Goal: Information Seeking & Learning: Check status

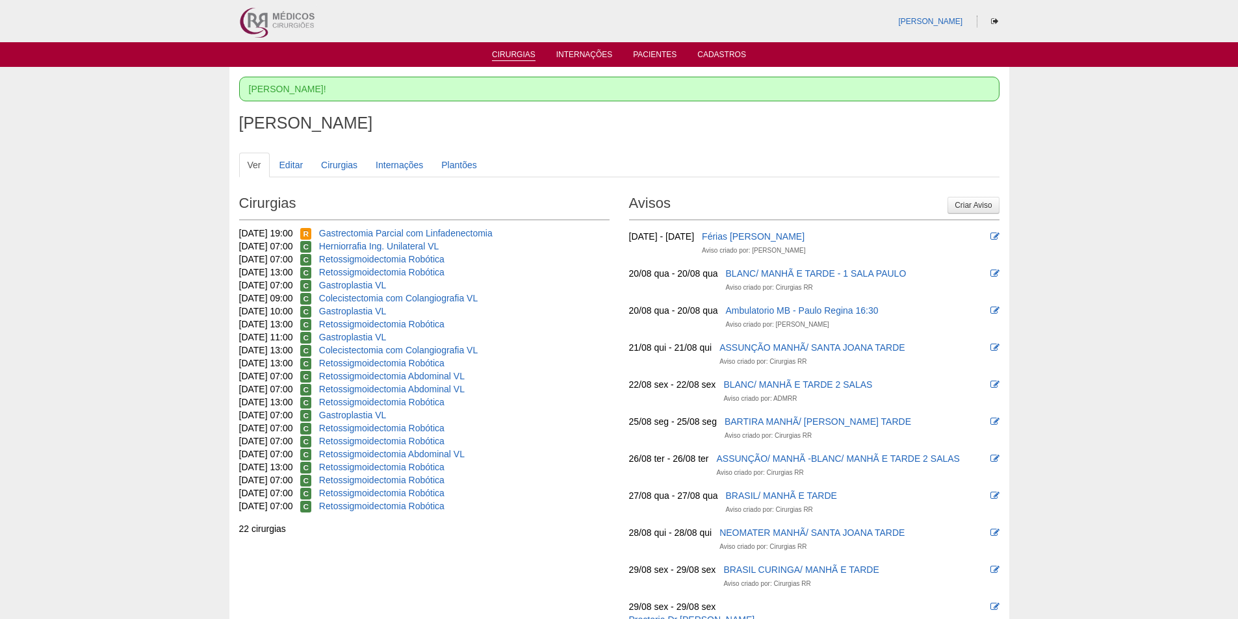
click at [510, 58] on link "Cirurgias" at bounding box center [514, 55] width 44 height 11
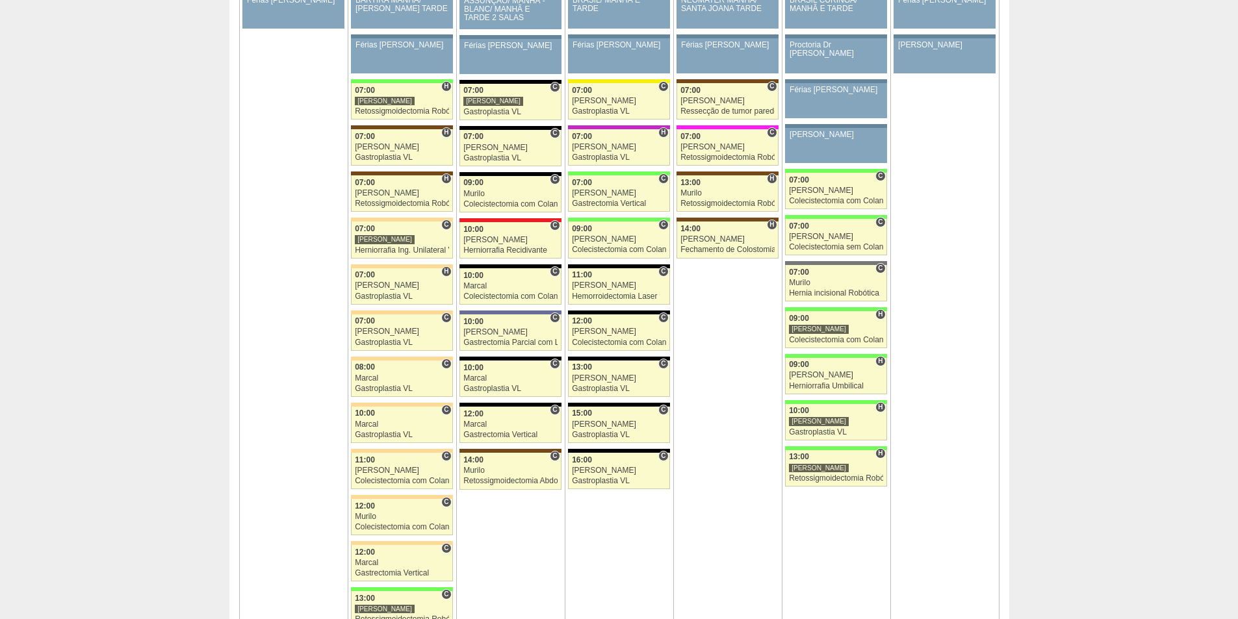
scroll to position [2925, 0]
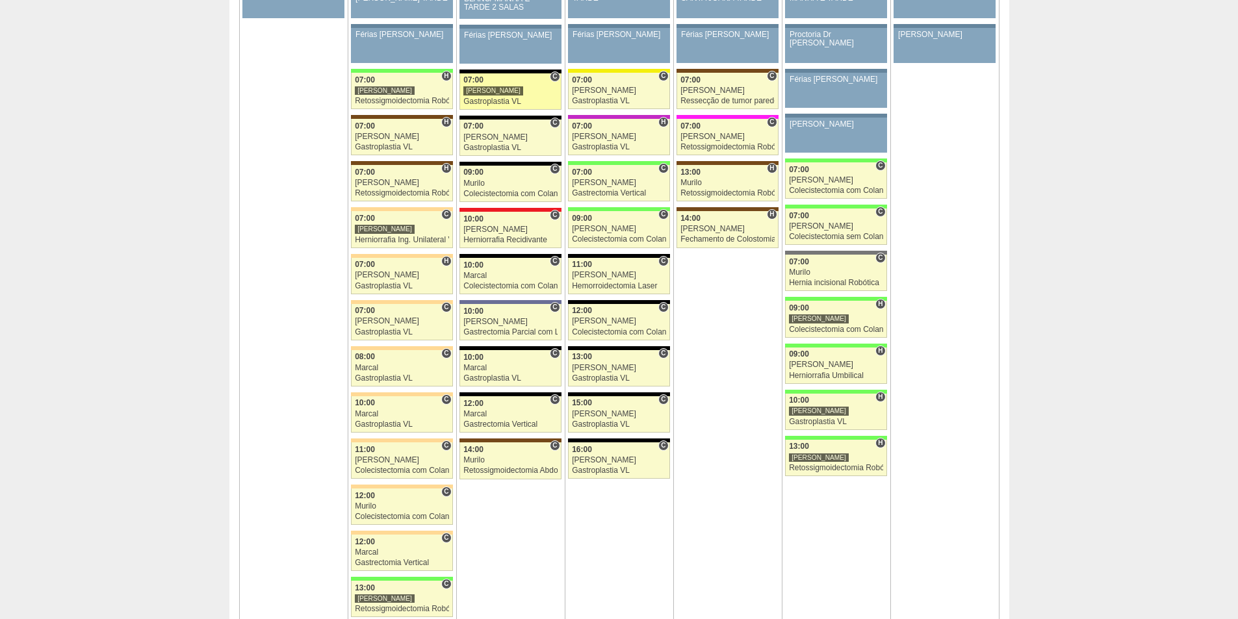
click at [491, 90] on div "[PERSON_NAME]" at bounding box center [510, 90] width 94 height 8
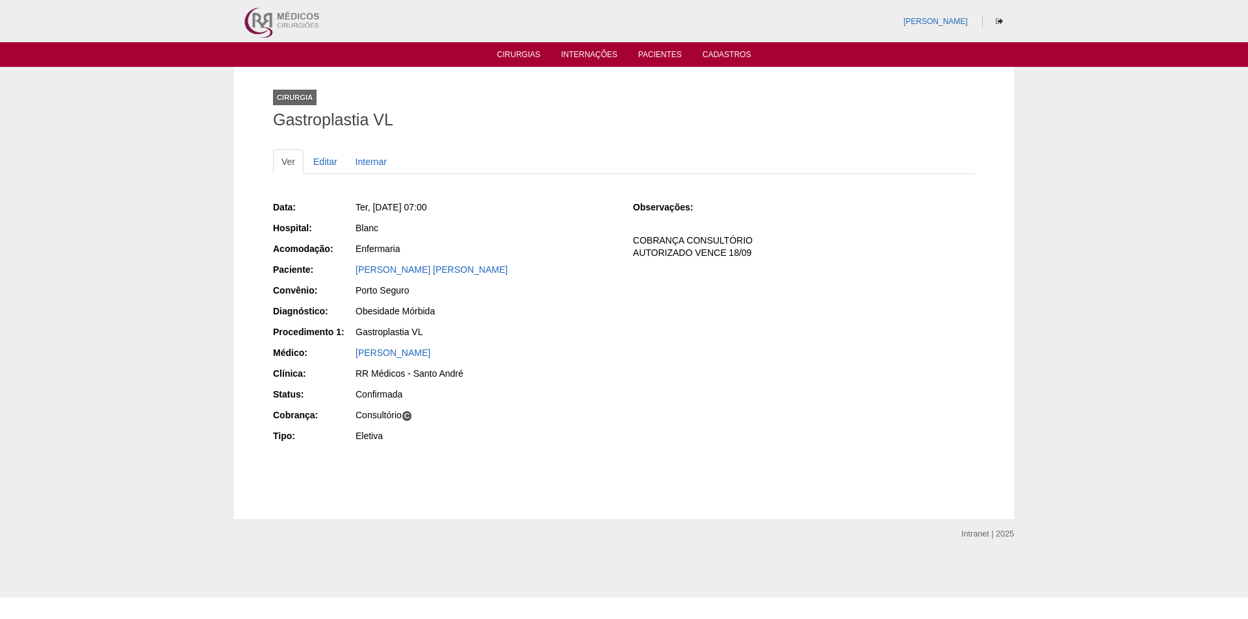
click at [502, 47] on ul "Cirurgias Internações Pacientes Cadastros" at bounding box center [624, 54] width 1248 height 25
click at [503, 49] on li "Cirurgias" at bounding box center [519, 54] width 62 height 10
click at [532, 49] on li "Cirurgias" at bounding box center [519, 54] width 62 height 10
click at [529, 53] on link "Cirurgias" at bounding box center [519, 55] width 44 height 11
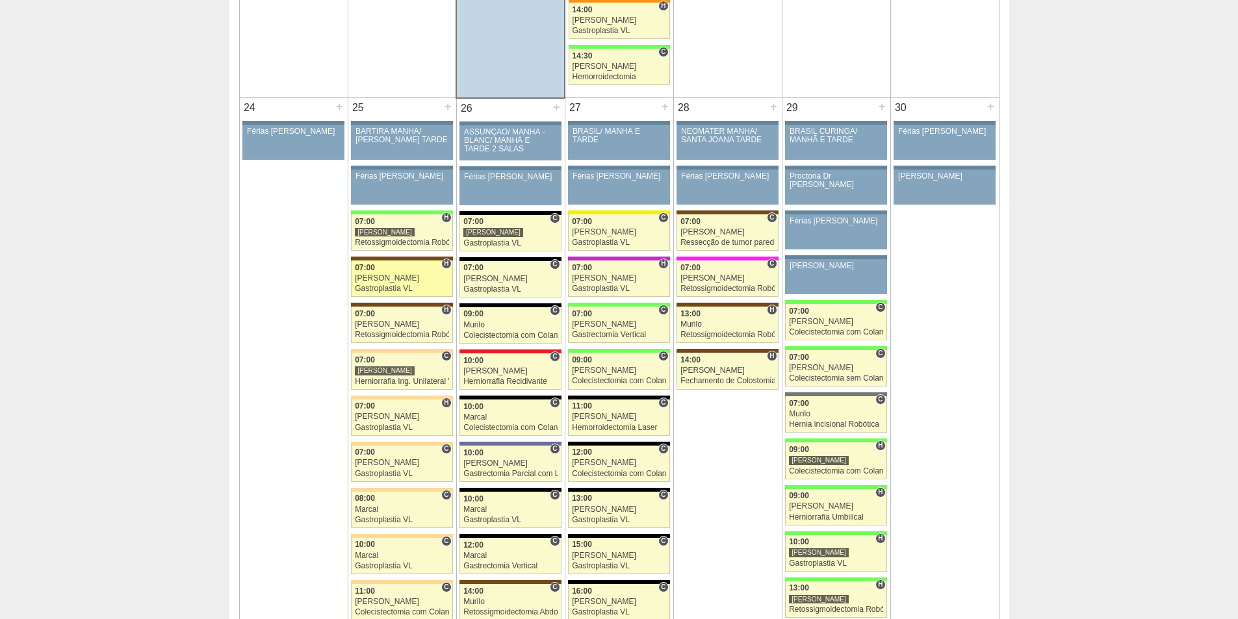
scroll to position [2795, 0]
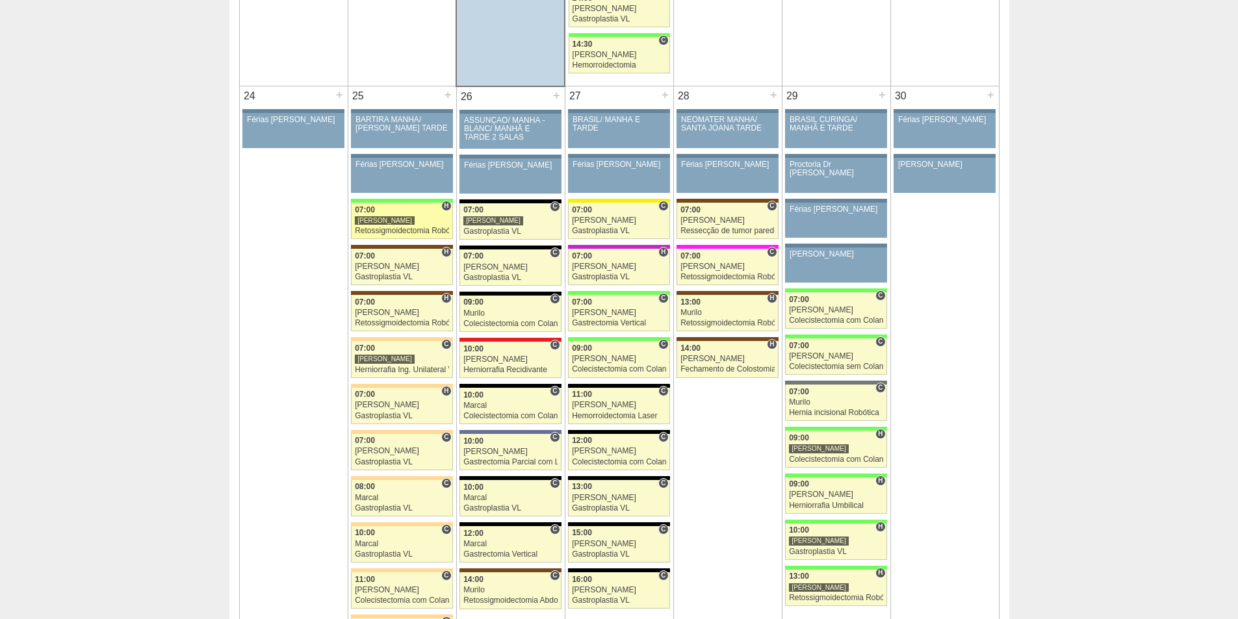
click at [387, 228] on div "Retossigmoidectomia Robótica" at bounding box center [402, 231] width 94 height 8
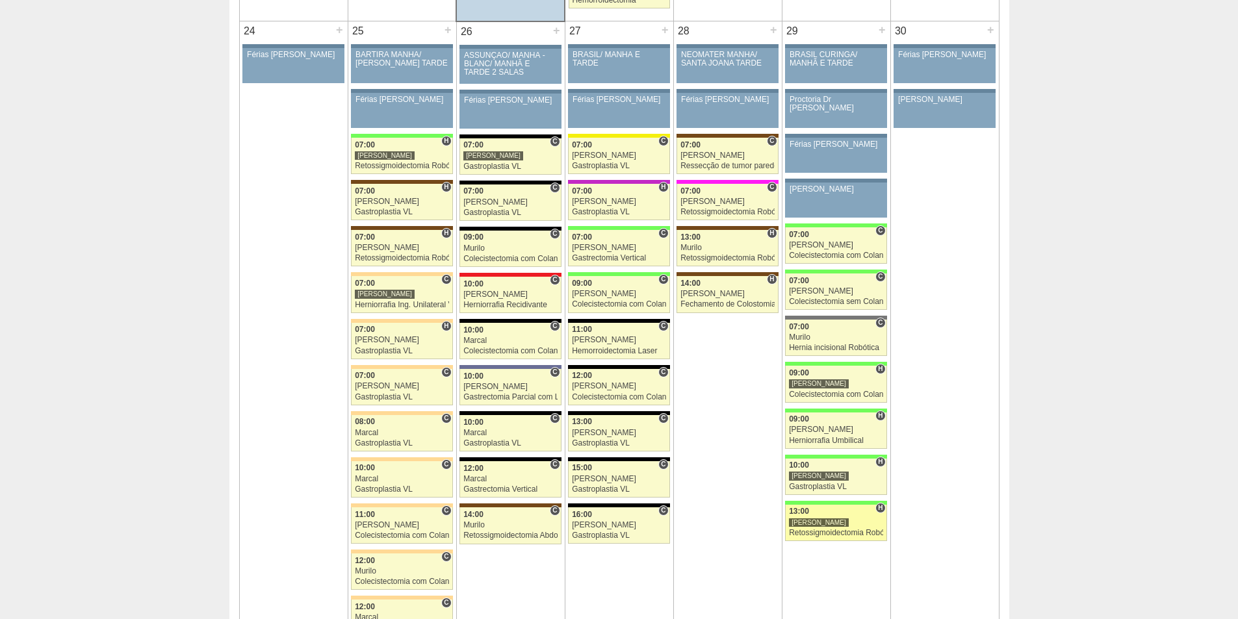
click at [851, 515] on div "13:00" at bounding box center [836, 512] width 94 height 8
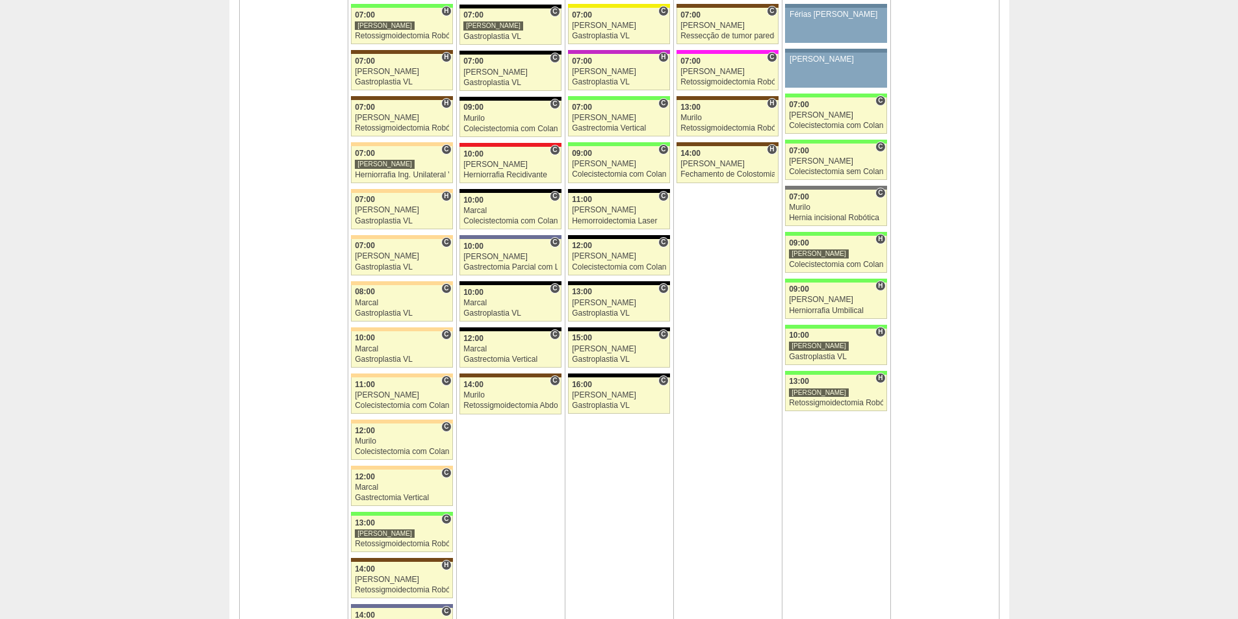
scroll to position [3120, 0]
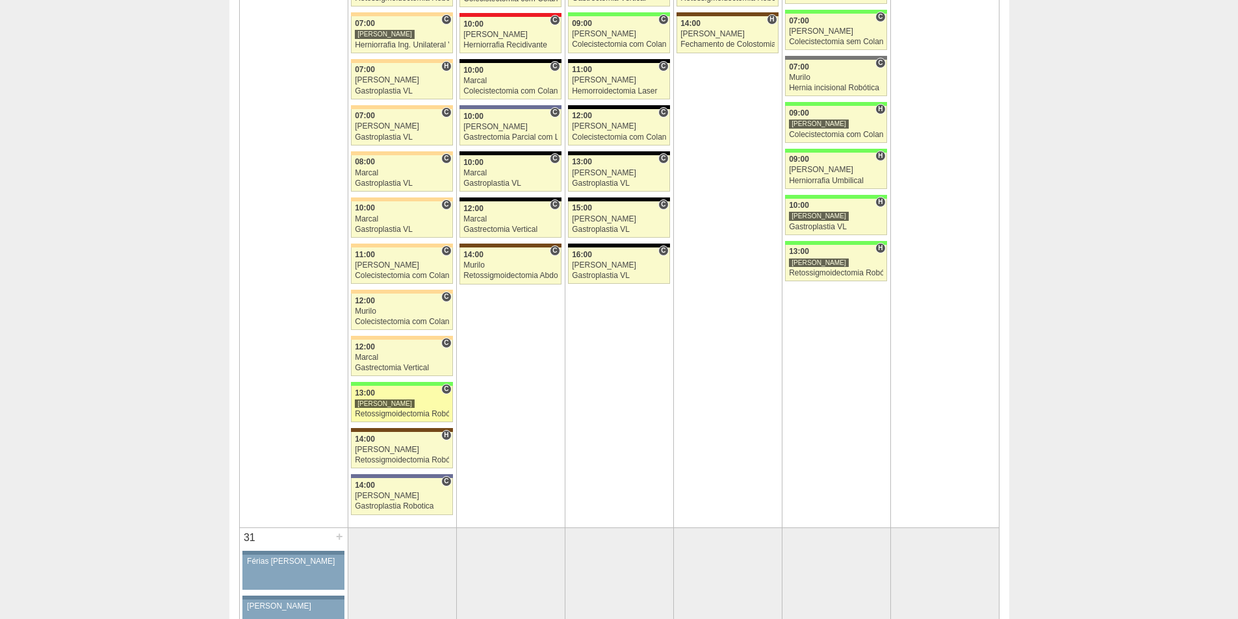
click at [398, 403] on div "[PERSON_NAME]" at bounding box center [402, 404] width 94 height 8
